Goal: Task Accomplishment & Management: Manage account settings

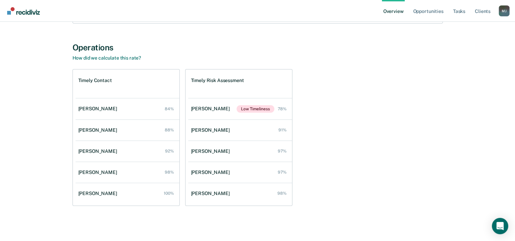
scroll to position [113, 0]
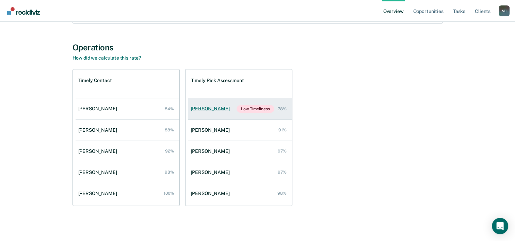
click at [226, 108] on link "[PERSON_NAME] Low Timeliness 78%" at bounding box center [240, 108] width 104 height 21
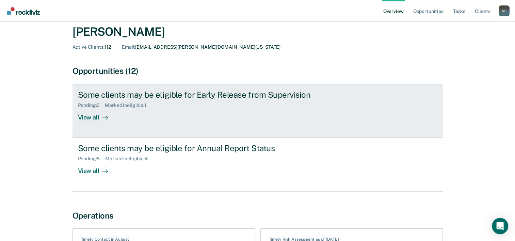
scroll to position [23, 0]
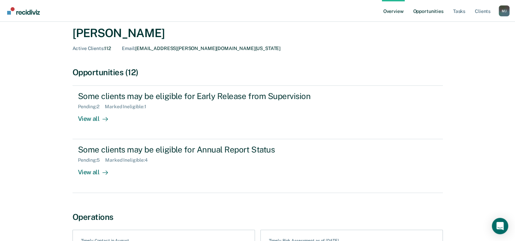
click at [421, 12] on link "Opportunities" at bounding box center [427, 11] width 33 height 22
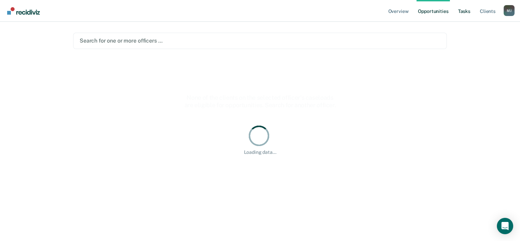
click at [463, 14] on link "Tasks" at bounding box center [464, 11] width 15 height 22
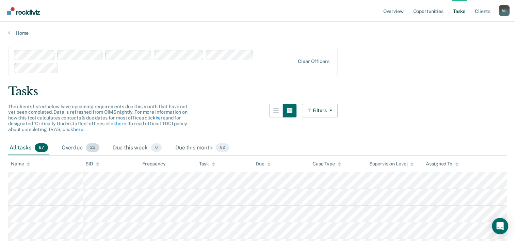
click at [84, 148] on div "Overdue 25" at bounding box center [80, 148] width 40 height 15
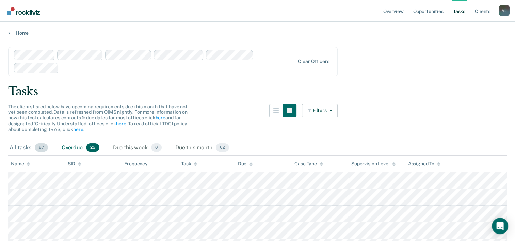
click at [26, 148] on div "All tasks 87" at bounding box center [28, 148] width 41 height 15
